Goal: Transaction & Acquisition: Purchase product/service

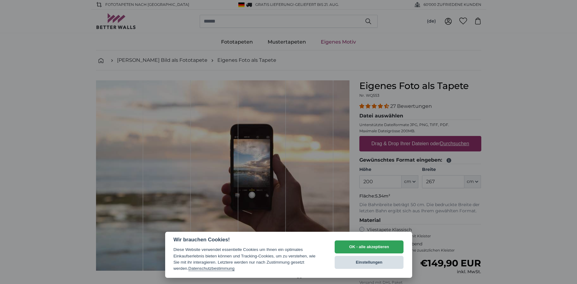
click at [366, 261] on button "Einstellungen" at bounding box center [368, 261] width 69 height 13
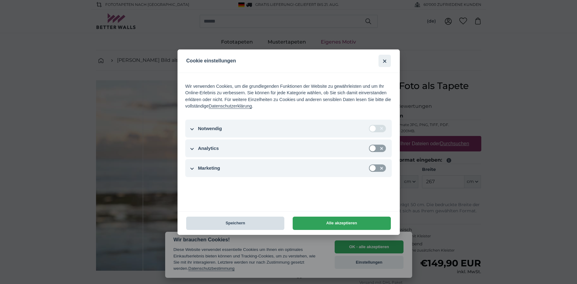
click at [255, 221] on button "Speichern" at bounding box center [235, 222] width 98 height 13
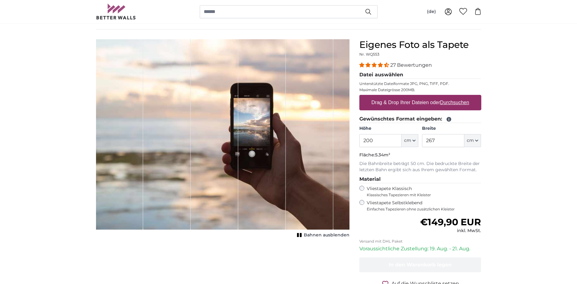
scroll to position [31, 0]
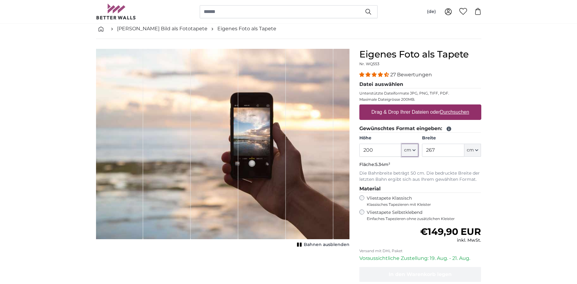
click at [416, 151] on button "cm" at bounding box center [409, 149] width 17 height 13
click at [367, 147] on input "200" at bounding box center [380, 149] width 42 height 13
click at [368, 148] on input "200" at bounding box center [380, 149] width 42 height 13
type input "250"
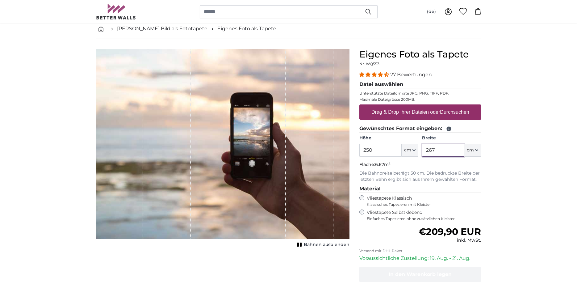
drag, startPoint x: 438, startPoint y: 149, endPoint x: 426, endPoint y: 148, distance: 12.7
click at [426, 148] on input "267" at bounding box center [443, 149] width 42 height 13
type input "400"
